Goal: Information Seeking & Learning: Find specific fact

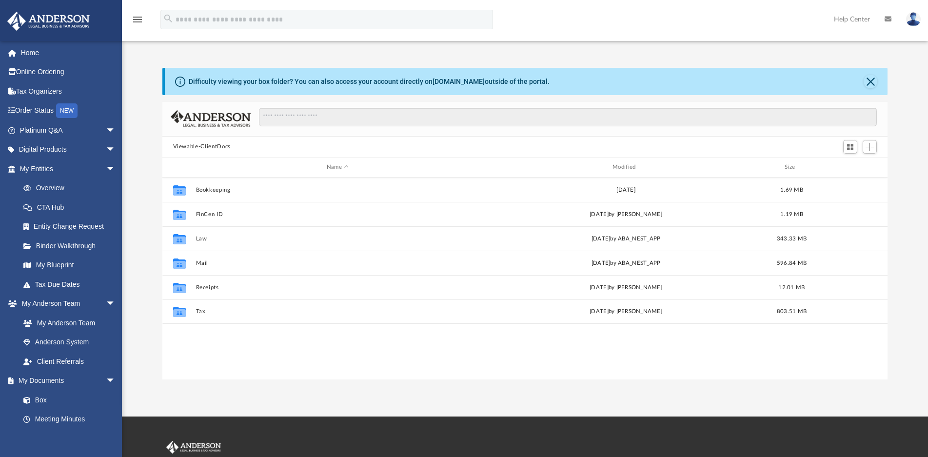
scroll to position [214, 717]
click at [106, 128] on span "arrow_drop_down" at bounding box center [116, 130] width 20 height 20
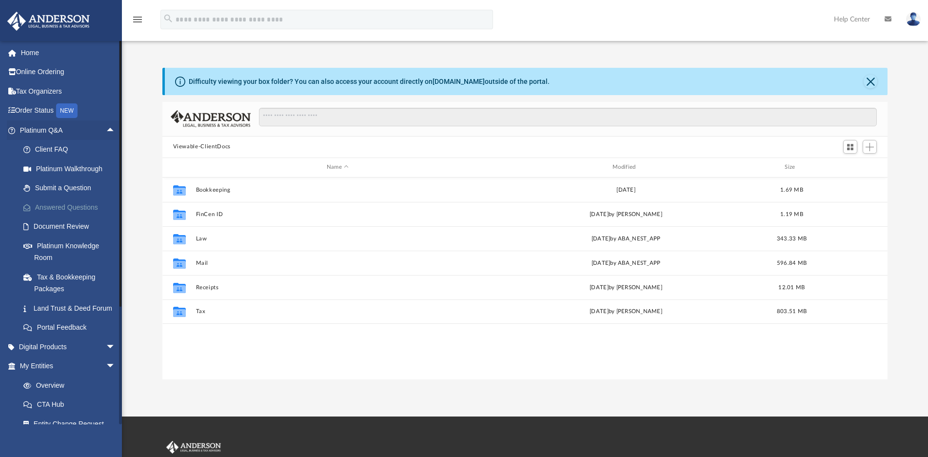
click at [48, 208] on link "Answered Questions" at bounding box center [72, 207] width 117 height 20
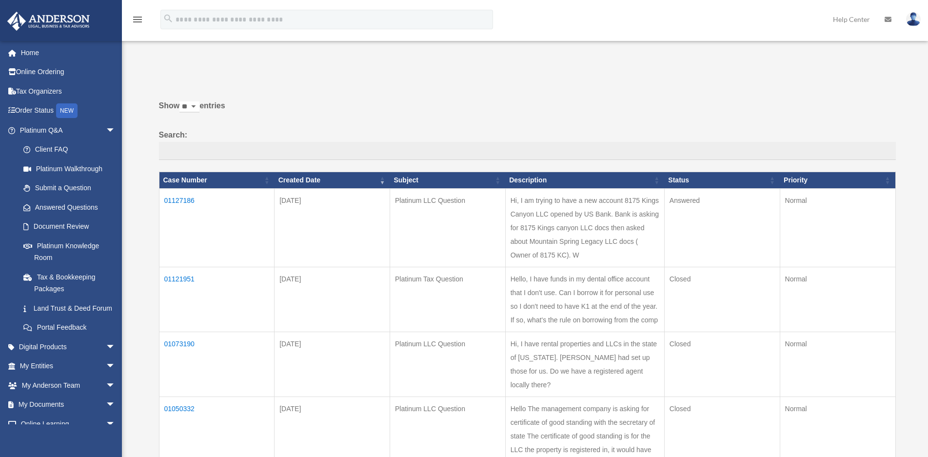
click at [190, 200] on td "01127186" at bounding box center [217, 227] width 116 height 78
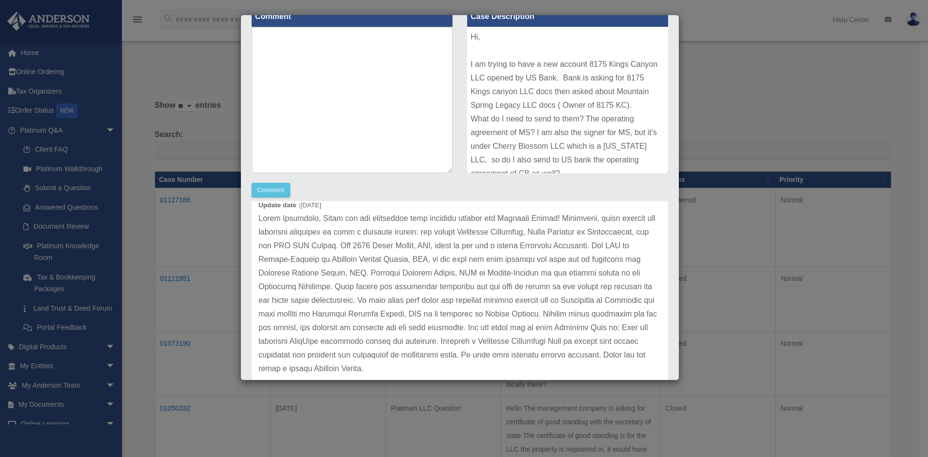
scroll to position [146, 0]
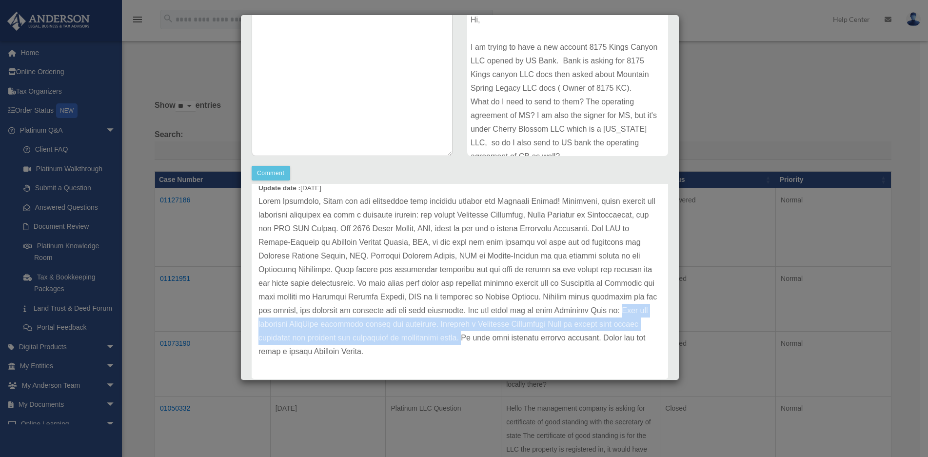
drag, startPoint x: 419, startPoint y: 323, endPoint x: 325, endPoint y: 352, distance: 98.4
click at [325, 352] on p at bounding box center [459, 277] width 403 height 164
copy p "Have the necessary DocuSign documents resent for execution. Schedule a Quarterl…"
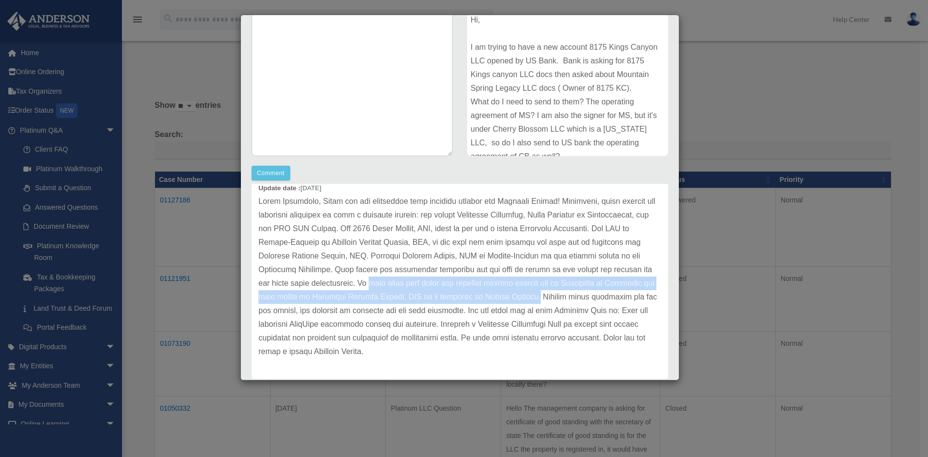
drag, startPoint x: 489, startPoint y: 283, endPoint x: 316, endPoint y: 308, distance: 174.8
click at [316, 308] on p at bounding box center [459, 277] width 403 height 164
copy p "have noted that there are unsigned meeting minutes and an Assignment of Interes…"
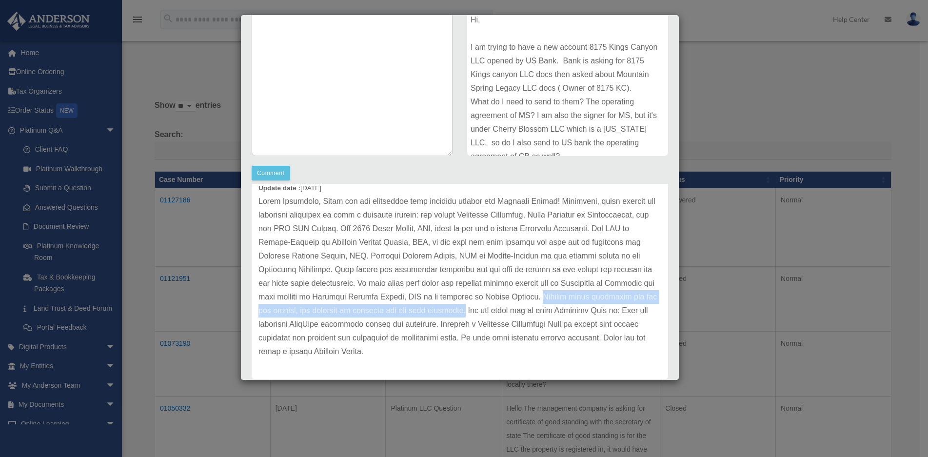
drag, startPoint x: 320, startPoint y: 312, endPoint x: 641, endPoint y: 310, distance: 321.3
click at [641, 310] on p at bounding box center [459, 277] width 403 height 164
copy p "Because these documents are not yet signed, the transfer of interest has not be…"
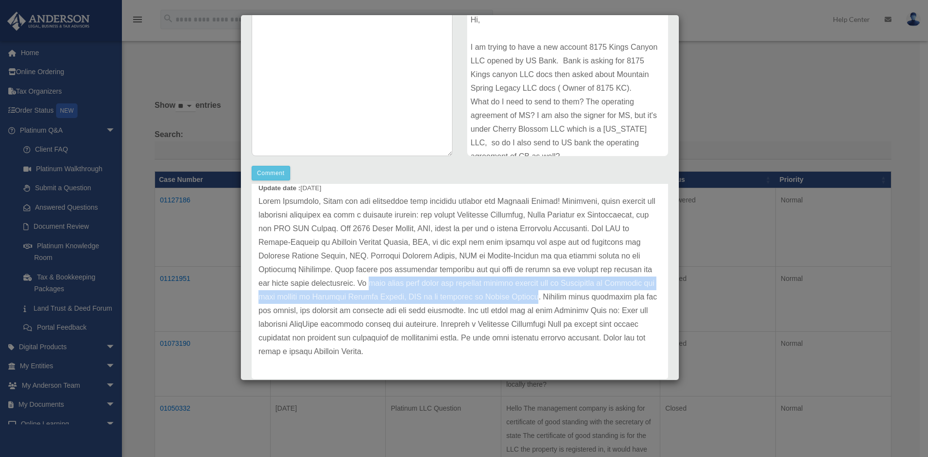
drag, startPoint x: 489, startPoint y: 284, endPoint x: 315, endPoint y: 310, distance: 176.4
click at [315, 310] on p at bounding box center [459, 277] width 403 height 164
copy p "have noted that there are unsigned meeting minutes and an Assignment of Interes…"
